Goal: Task Accomplishment & Management: Manage account settings

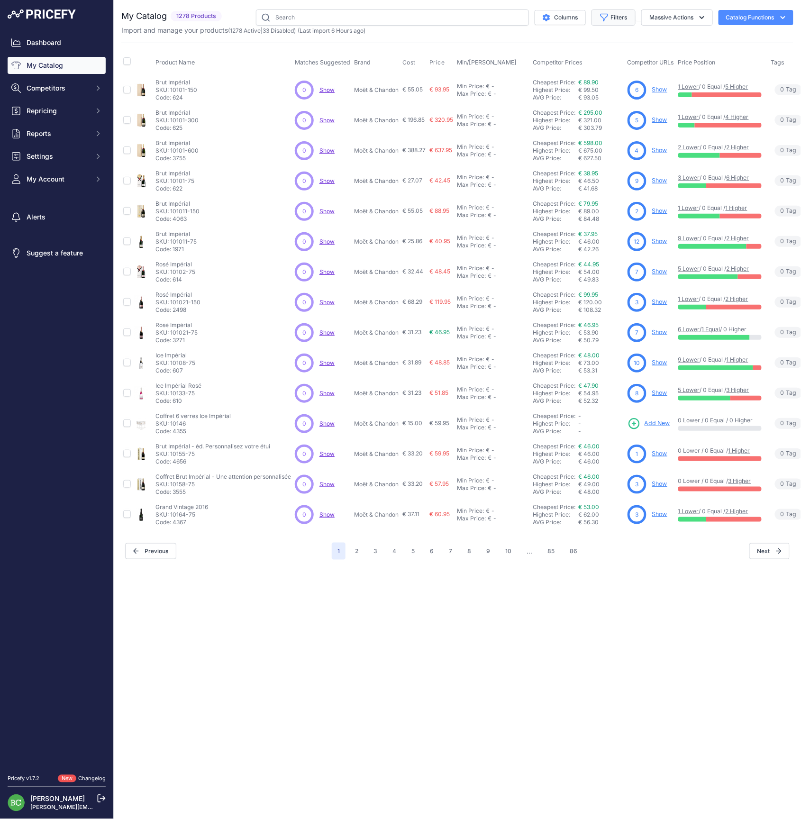
click at [617, 17] on button "Filters" at bounding box center [613, 17] width 44 height 16
select select "Henriot"
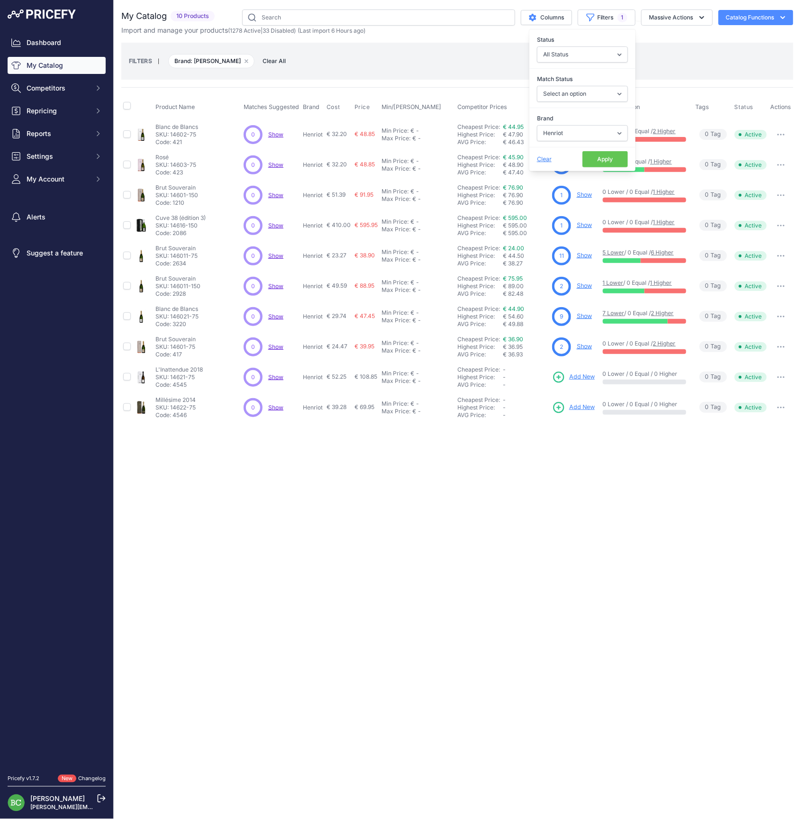
click at [563, 634] on div "Close You are not connected to the internet." at bounding box center [457, 409] width 687 height 819
click at [585, 135] on link "Show" at bounding box center [584, 133] width 15 height 7
click at [581, 315] on link "Show" at bounding box center [584, 315] width 15 height 7
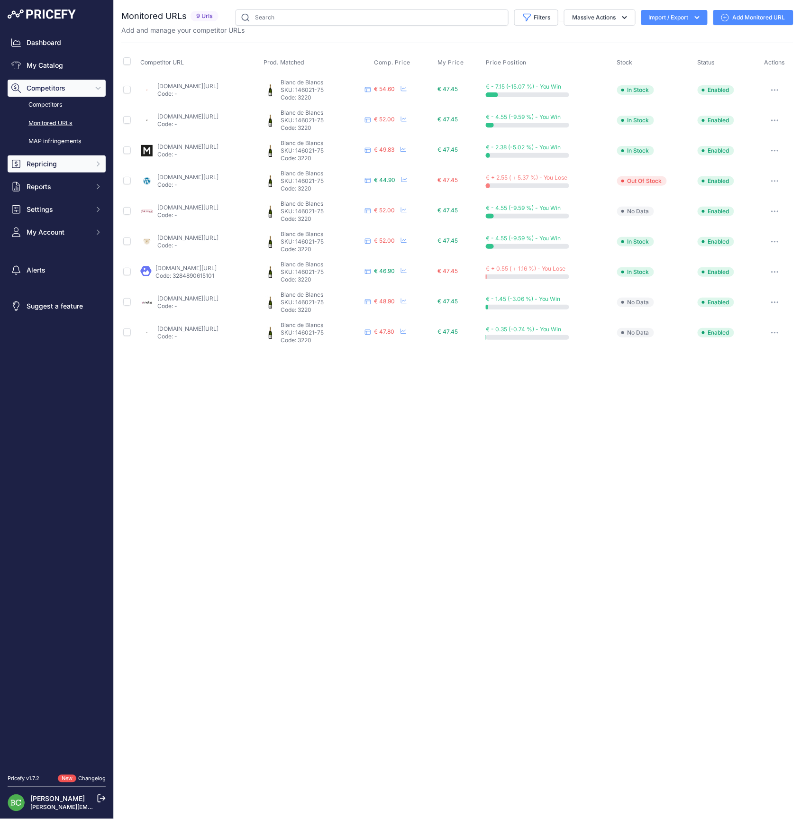
click at [49, 169] on span "Repricing" at bounding box center [58, 163] width 62 height 9
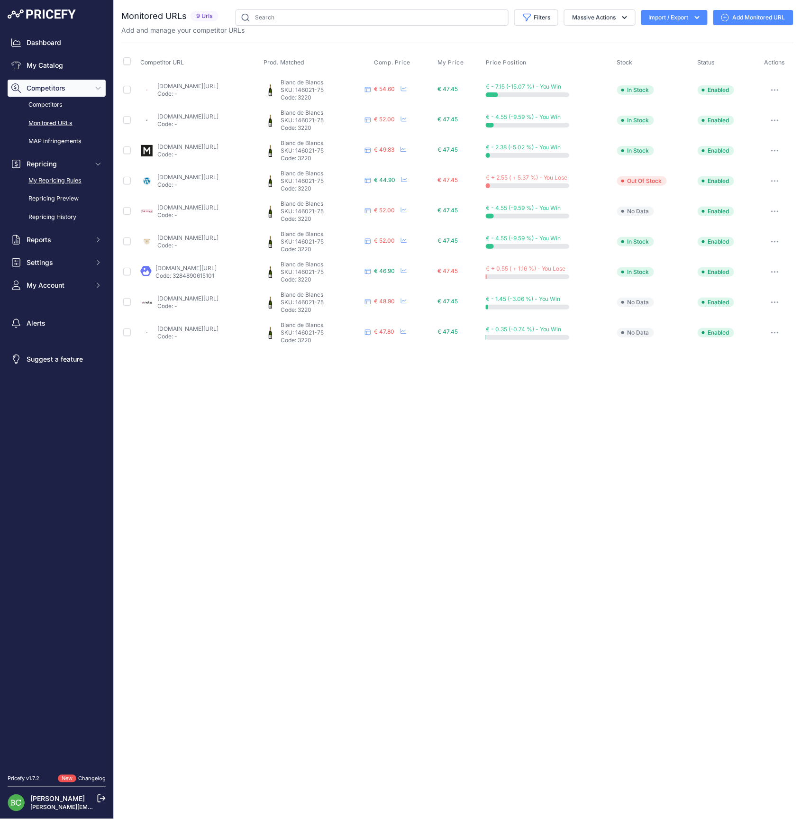
click at [44, 189] on link "My Repricing Rules" at bounding box center [57, 180] width 98 height 17
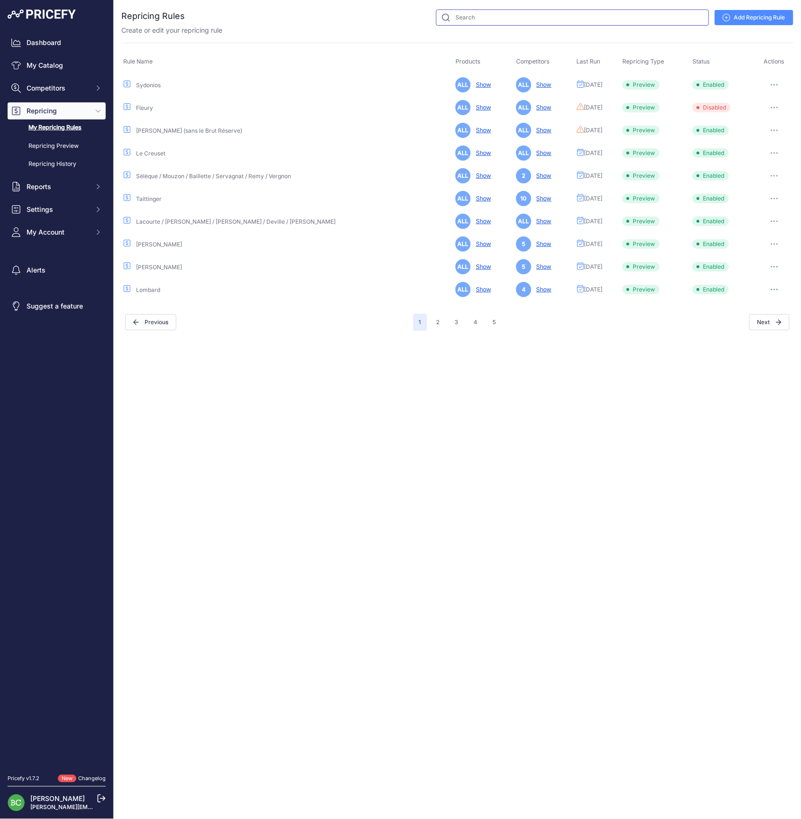
click at [489, 15] on input "text" at bounding box center [572, 17] width 273 height 16
type input "henriot"
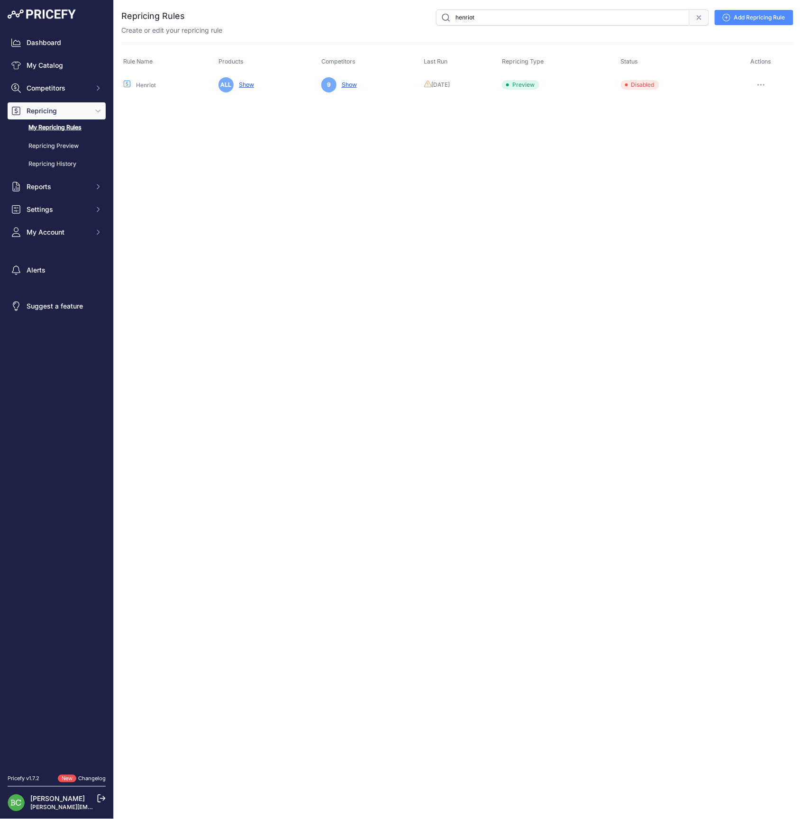
click at [764, 84] on icon "button" at bounding box center [761, 85] width 8 height 2
click at [748, 102] on link "Edit" at bounding box center [760, 104] width 61 height 15
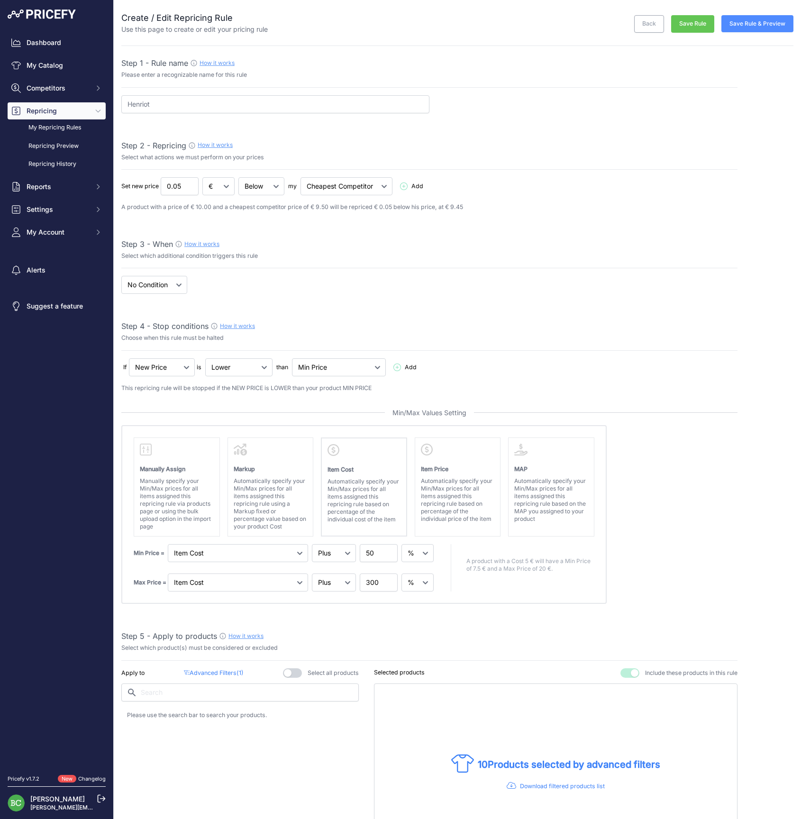
select select "percentage"
select select "7"
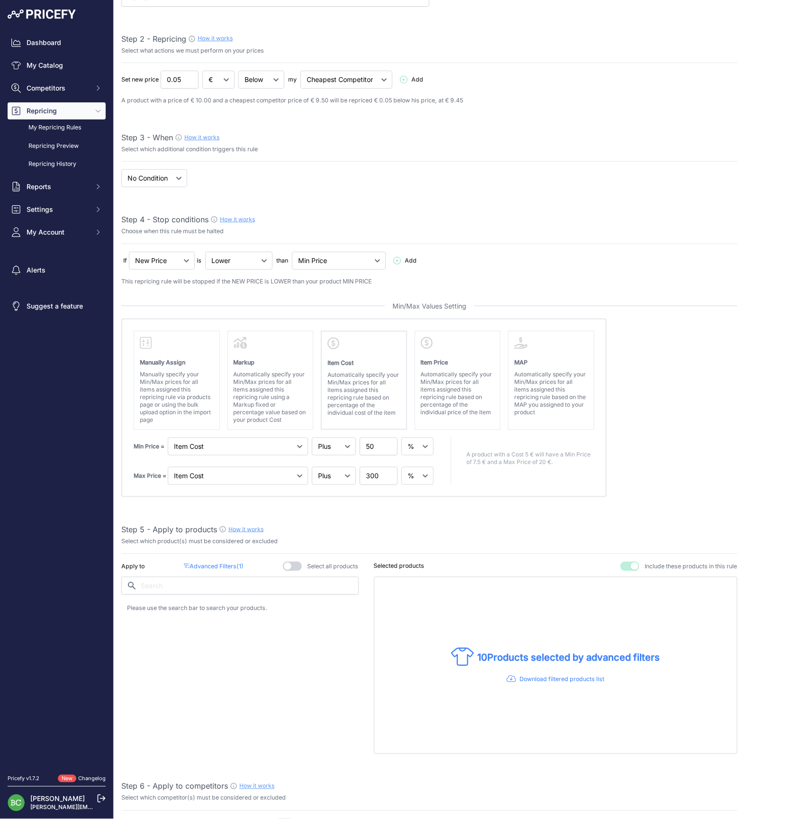
scroll to position [108, 0]
drag, startPoint x: 356, startPoint y: 443, endPoint x: 333, endPoint y: 444, distance: 23.7
click at [333, 444] on div "Min Price = Markup Item Cost Item Price 50" at bounding box center [285, 444] width 302 height 18
click at [343, 511] on div "Step 1 - Rule name How it works Please enter a recognizable name for this rule …" at bounding box center [429, 750] width 616 height 1603
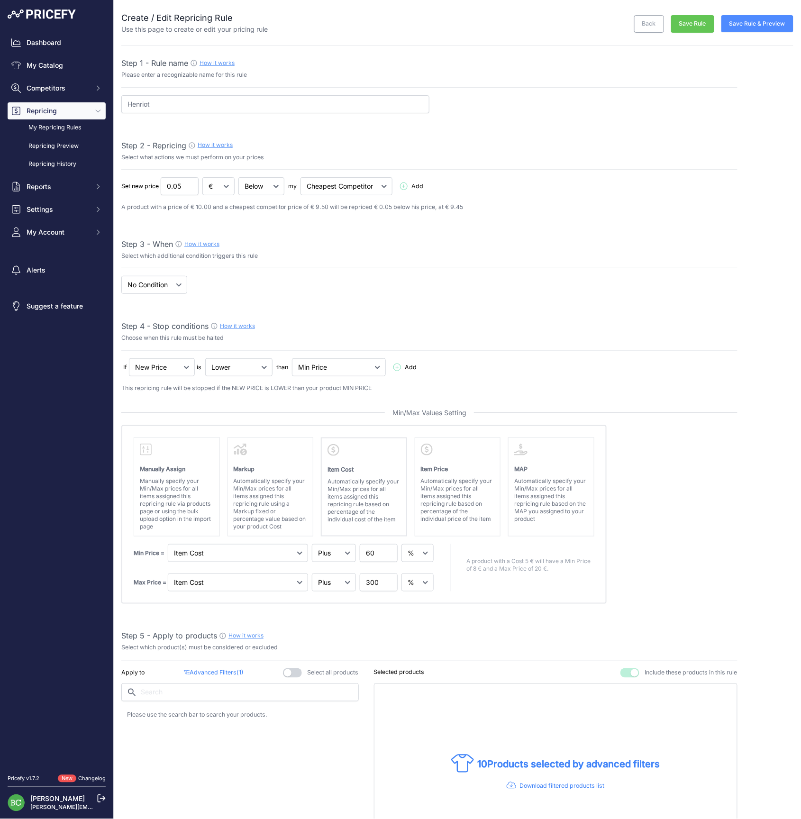
scroll to position [0, 0]
click at [372, 552] on input "60" at bounding box center [379, 553] width 38 height 18
type input "60"
click at [703, 483] on absolute "Please select Min / Max / Min-Max as stop condition to enable this section Manu…" at bounding box center [429, 514] width 616 height 179
drag, startPoint x: 750, startPoint y: 25, endPoint x: 745, endPoint y: 32, distance: 9.1
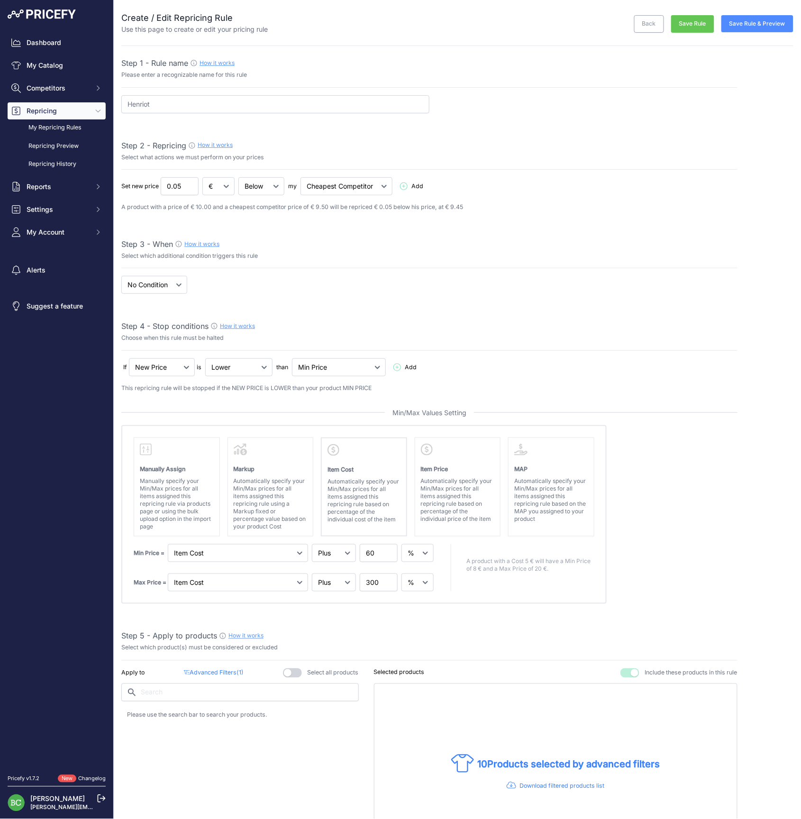
click at [749, 25] on button "Save Rule & Preview" at bounding box center [757, 23] width 72 height 17
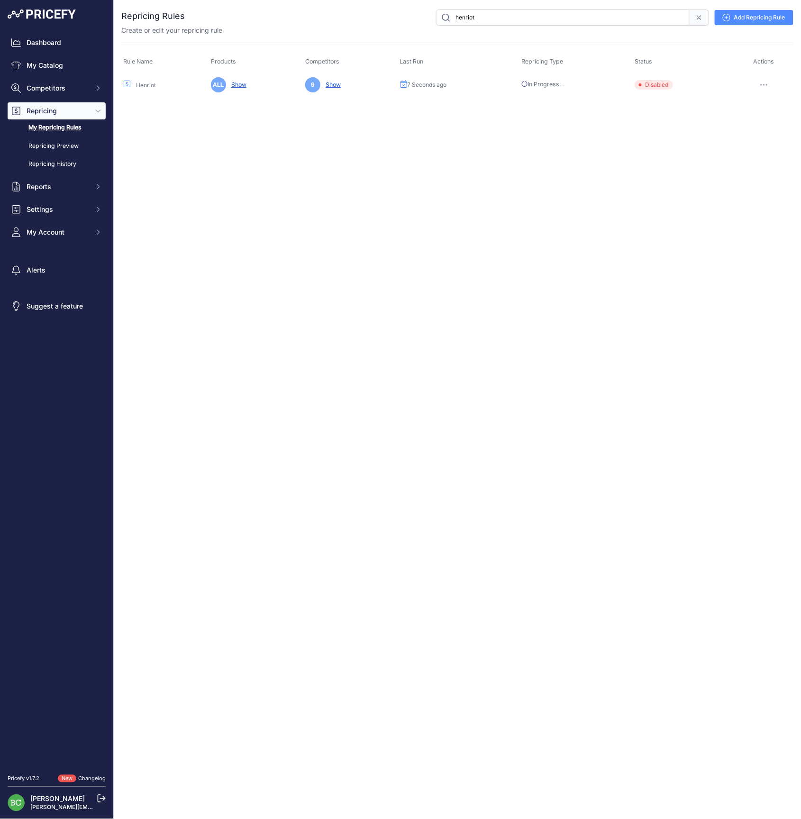
click at [762, 81] on button "button" at bounding box center [763, 84] width 19 height 13
click at [756, 118] on button "Enable" at bounding box center [760, 119] width 61 height 15
click at [763, 78] on button "button" at bounding box center [763, 84] width 19 height 13
click at [762, 101] on link "Edit" at bounding box center [760, 104] width 61 height 15
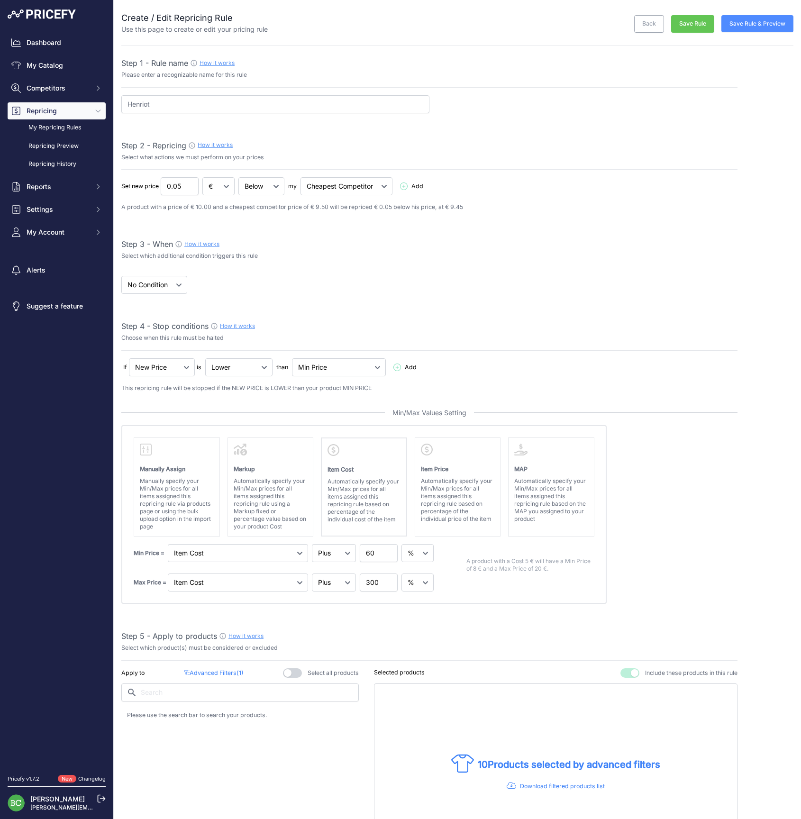
select select "percentage"
select select "7"
drag, startPoint x: 755, startPoint y: 22, endPoint x: 753, endPoint y: 40, distance: 18.1
click at [754, 23] on button "Save Rule & Preview" at bounding box center [757, 23] width 72 height 17
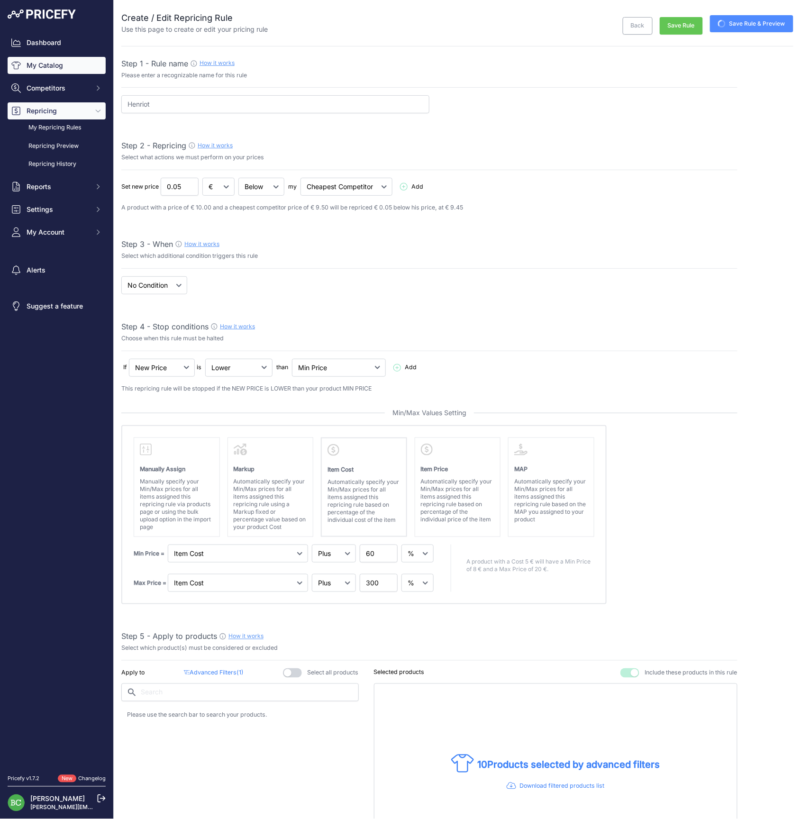
click at [45, 70] on link "My Catalog" at bounding box center [57, 65] width 98 height 17
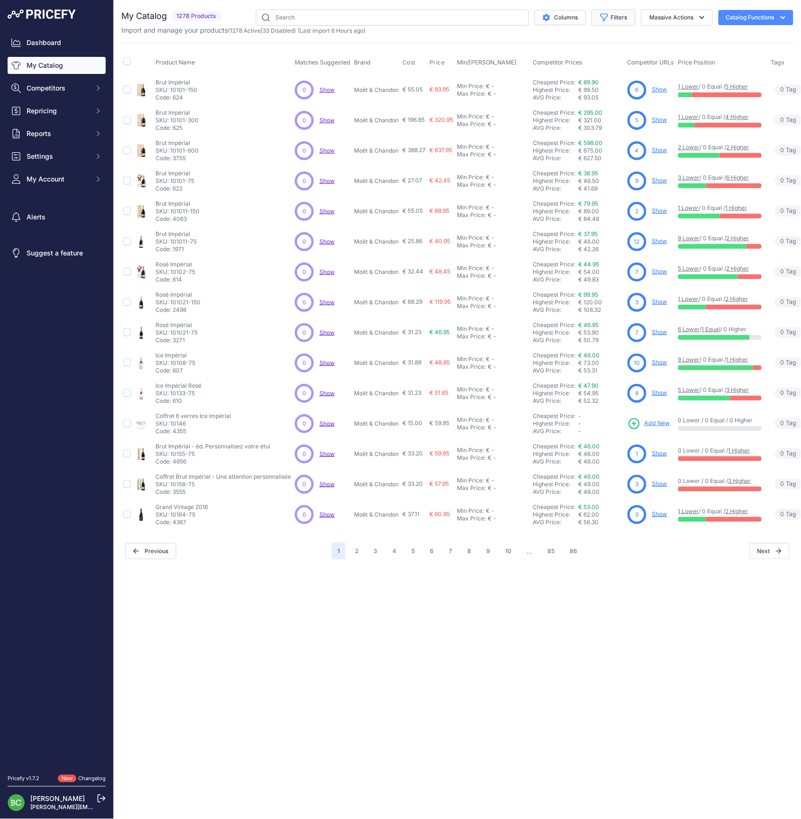
click at [613, 18] on button "Filters" at bounding box center [613, 17] width 44 height 16
select select "Louis Roederer"
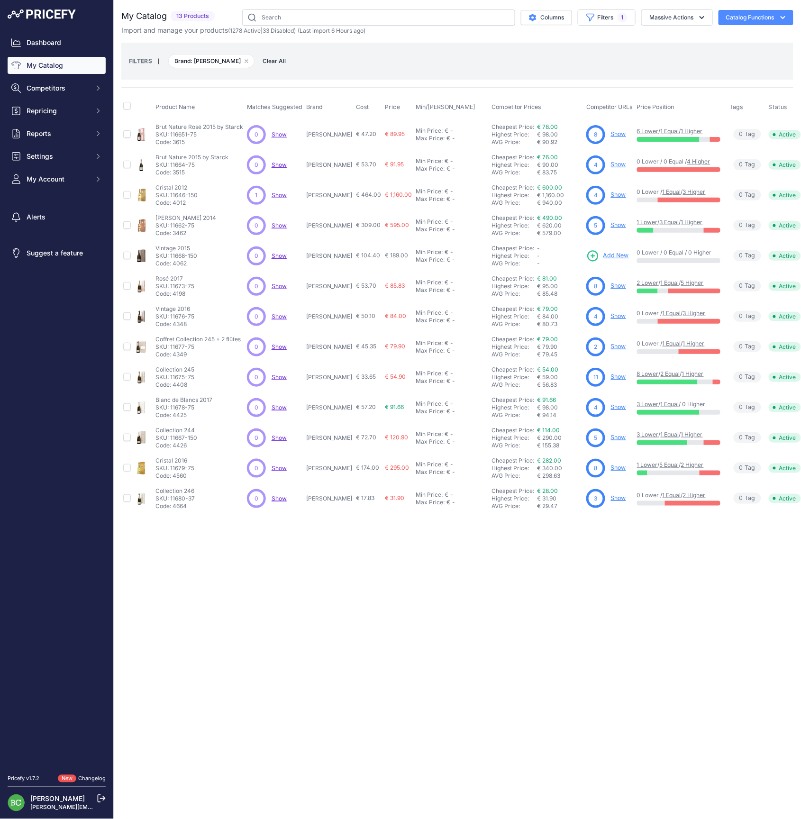
click at [613, 405] on link "Show" at bounding box center [618, 406] width 15 height 7
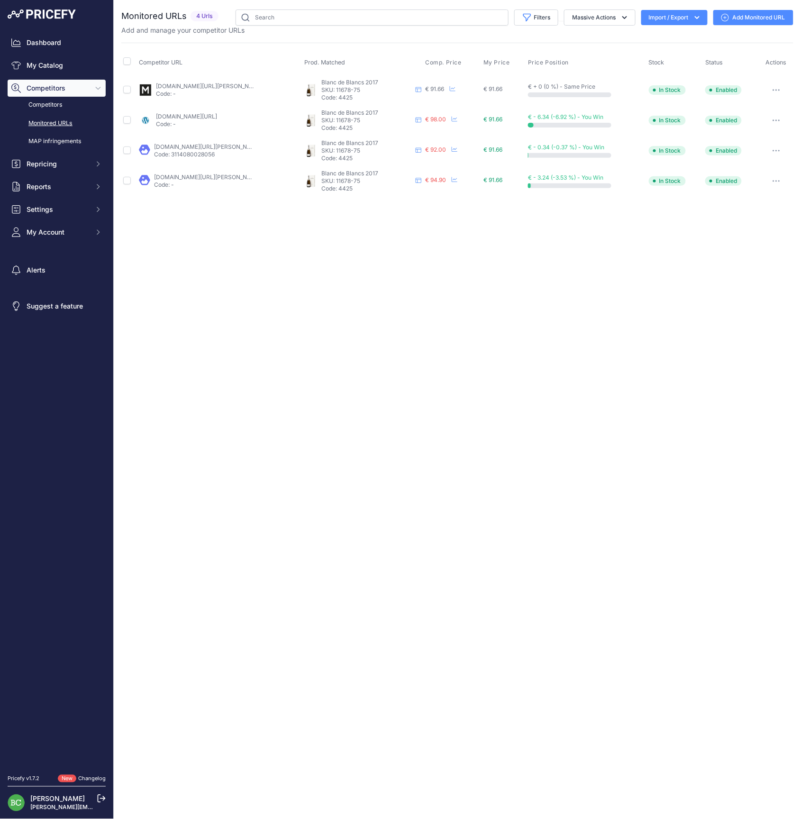
click at [207, 83] on link "millesima.fr/champagne-louis-roederer-blanc-de-blancs-2017.html?prirule_jdsnikf…" at bounding box center [209, 85] width 107 height 7
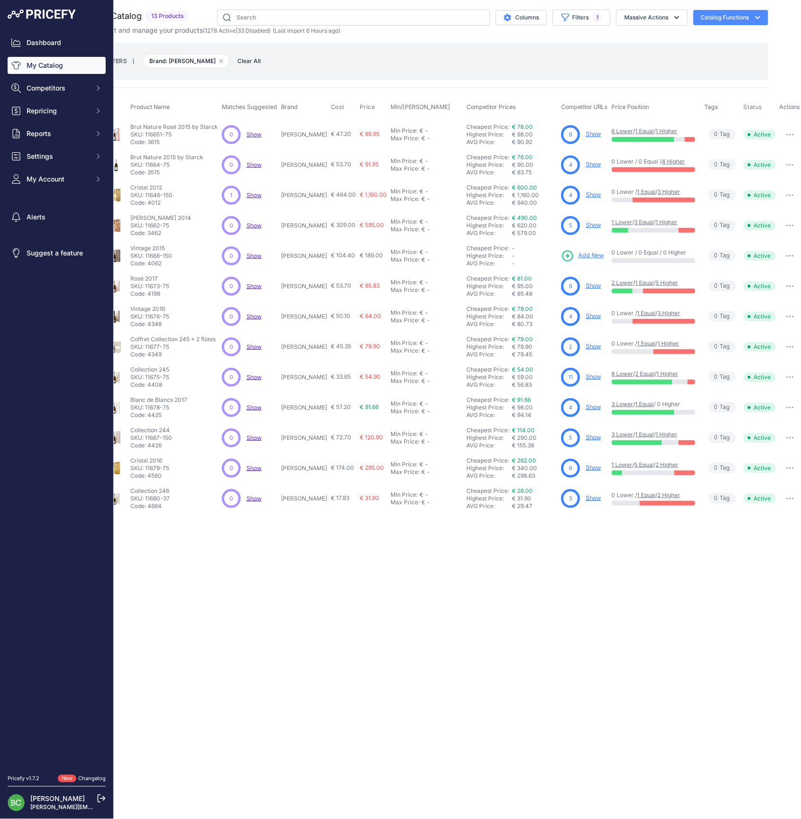
scroll to position [0, 21]
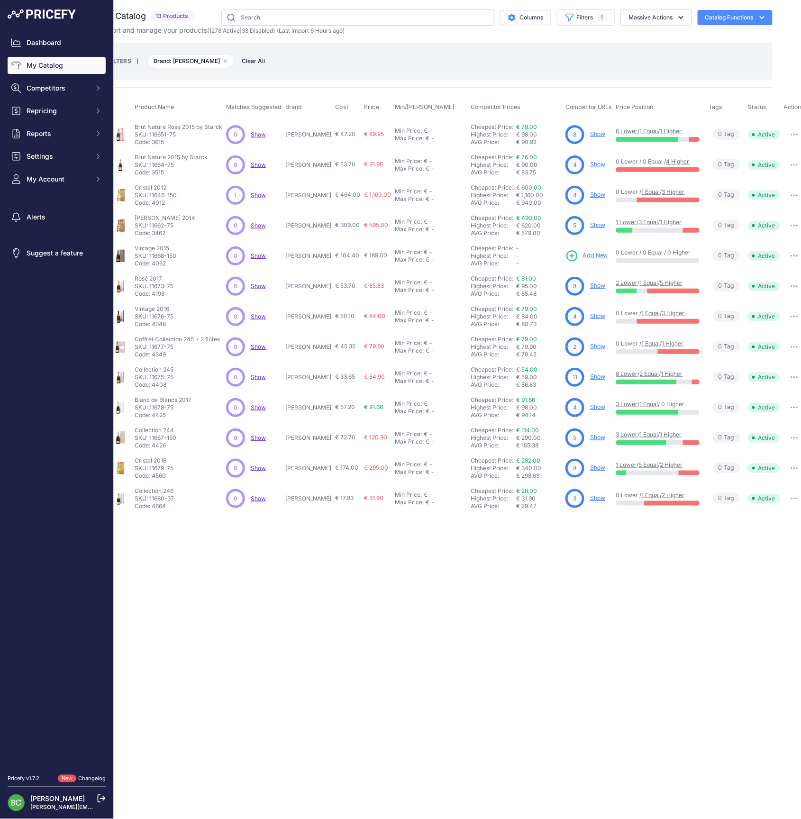
click at [790, 406] on icon "button" at bounding box center [794, 407] width 8 height 2
click at [0, 0] on button "Disable" at bounding box center [0, 0] width 0 height 0
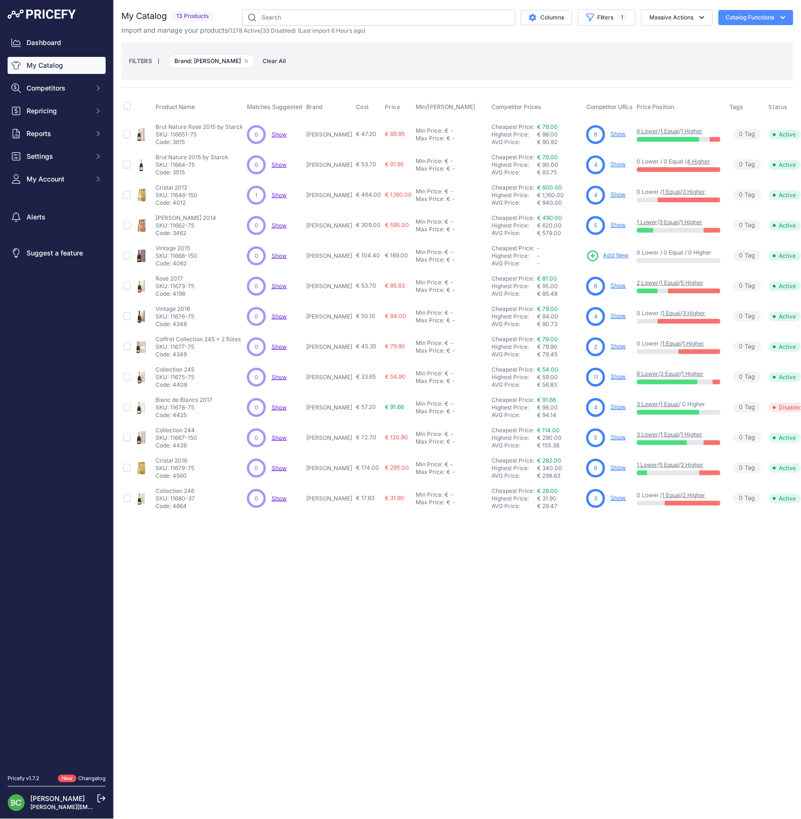
click at [280, 406] on span "Show" at bounding box center [278, 407] width 15 height 7
